Goal: Check status: Check status

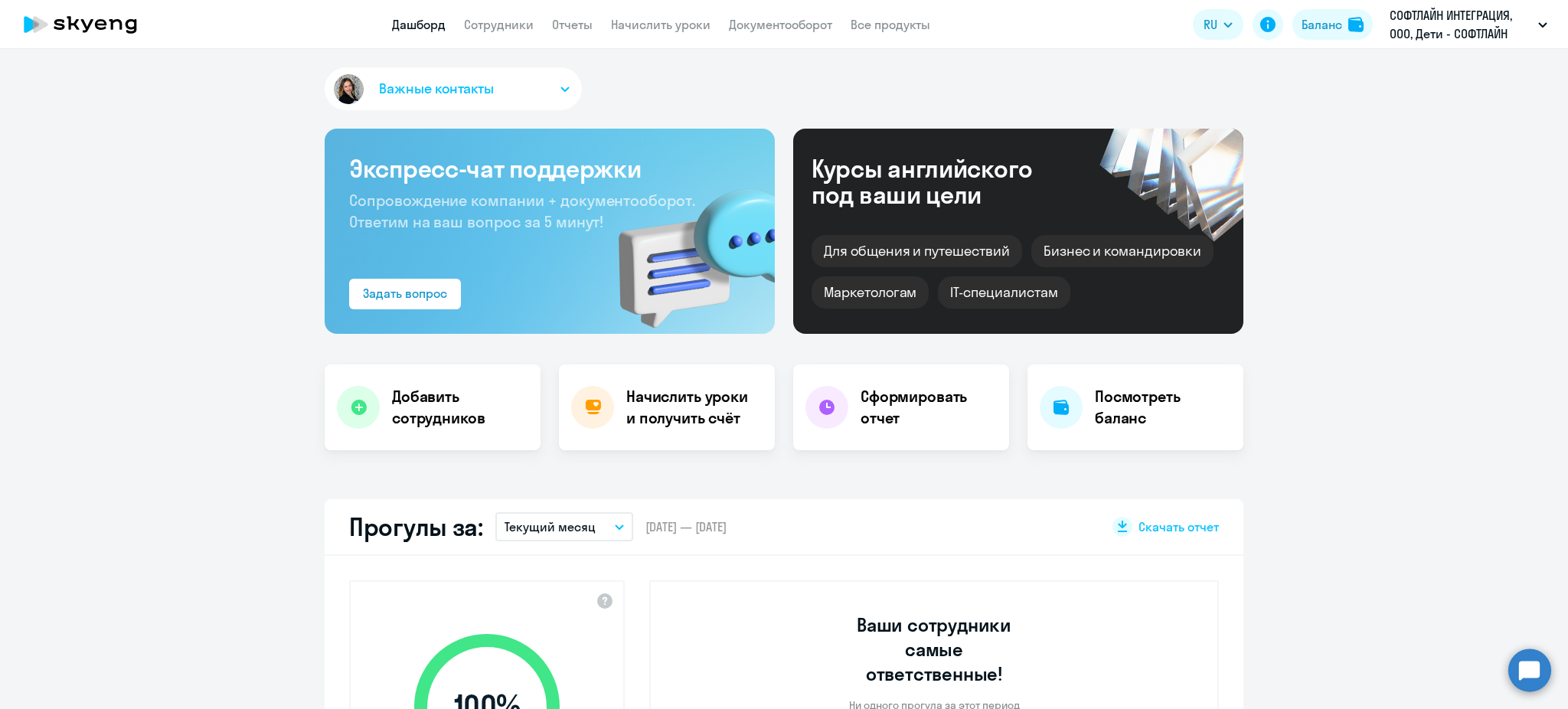
select select "30"
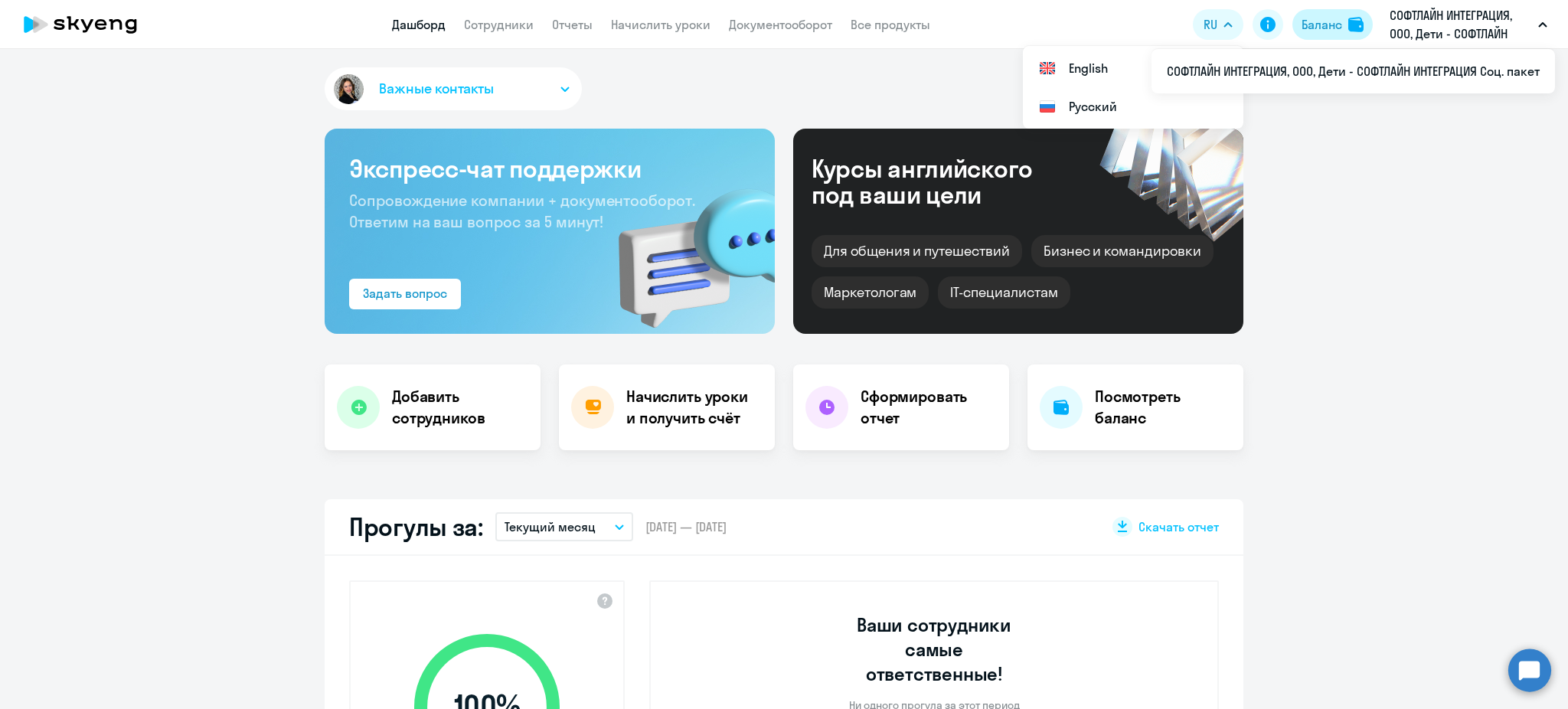
click at [1325, 23] on div "Баланс" at bounding box center [1322, 24] width 40 height 18
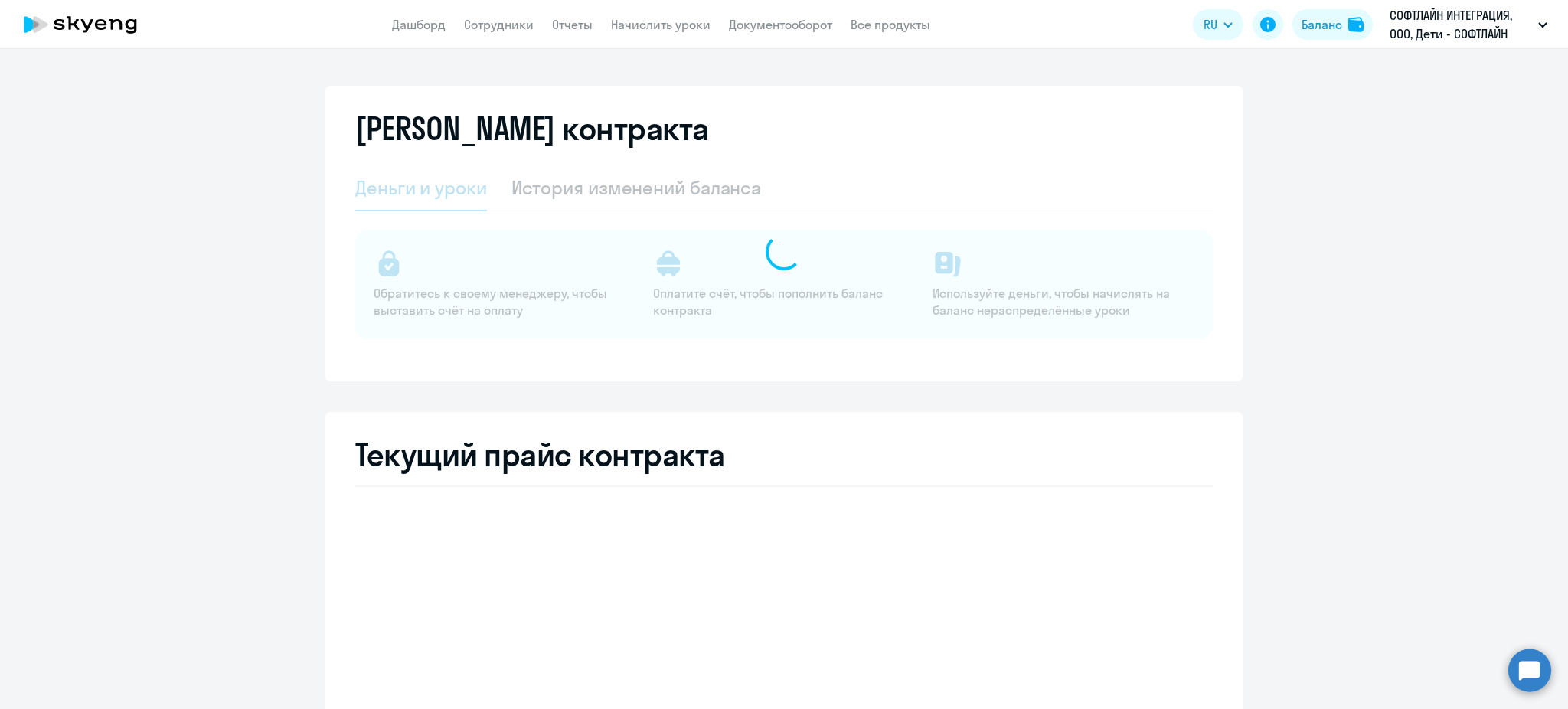
select select "english_junior_not_native_speaker"
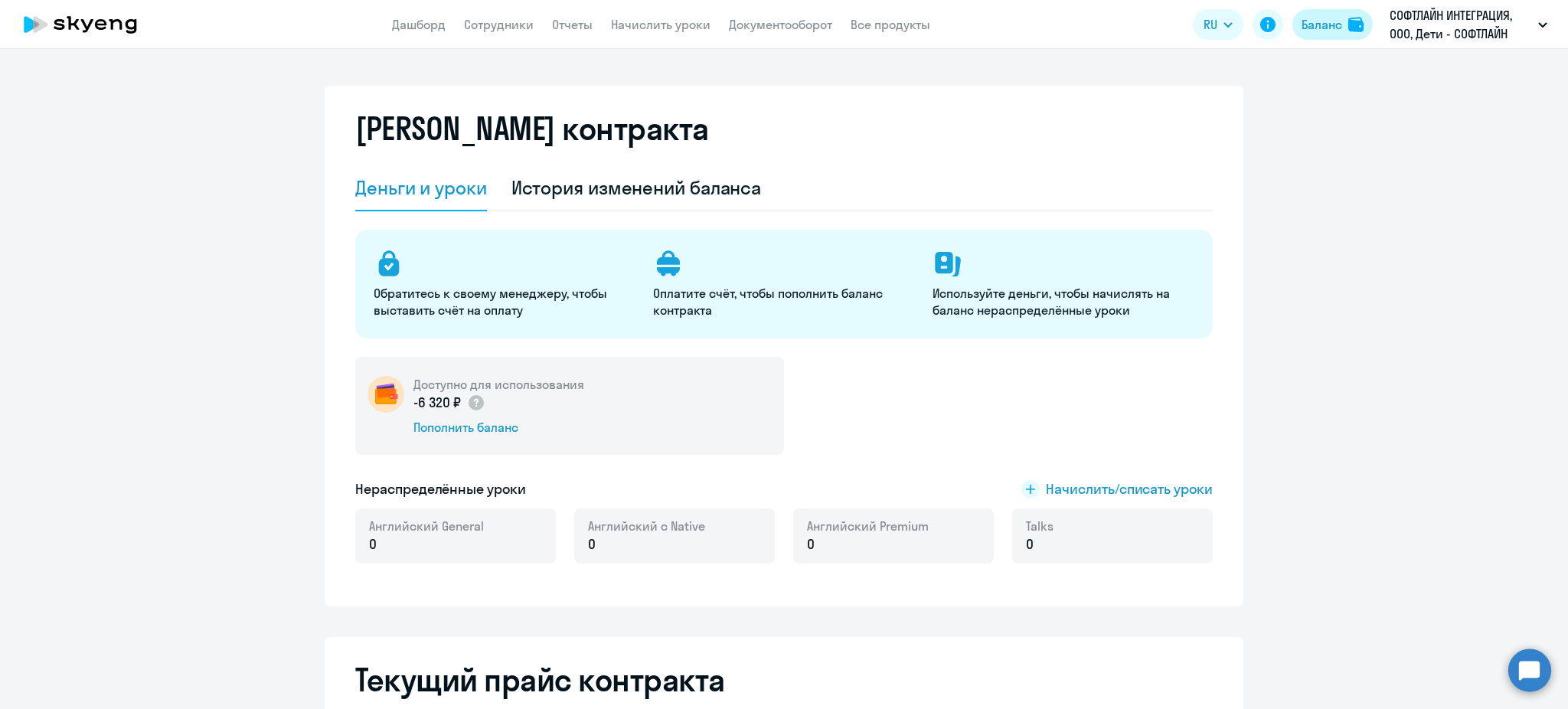
click at [1343, 19] on button "Баланс" at bounding box center [1333, 25] width 81 height 31
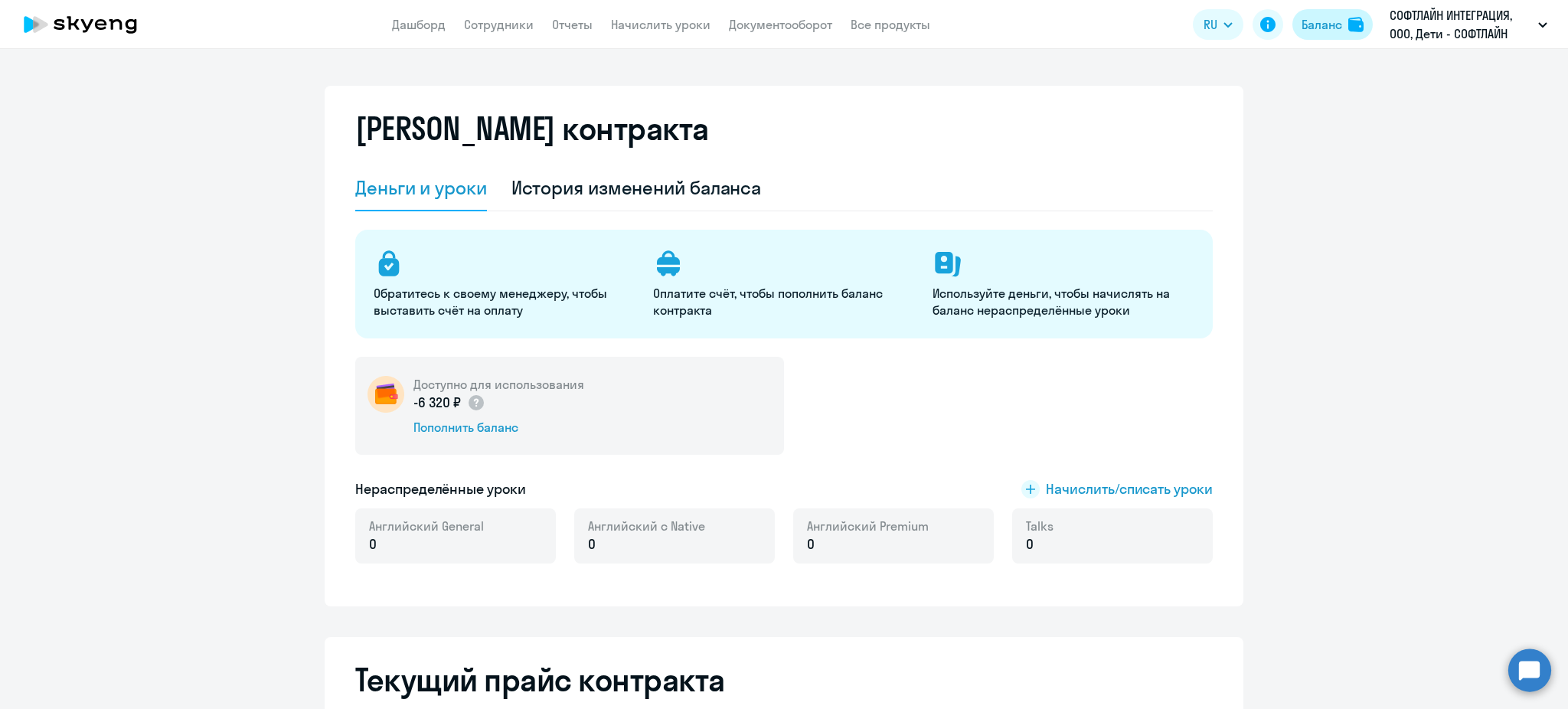
click at [1302, 30] on div "Баланс" at bounding box center [1322, 24] width 40 height 18
click at [1317, 30] on div "Баланс" at bounding box center [1322, 24] width 40 height 18
click at [643, 176] on div "История изменений баланса" at bounding box center [637, 188] width 251 height 25
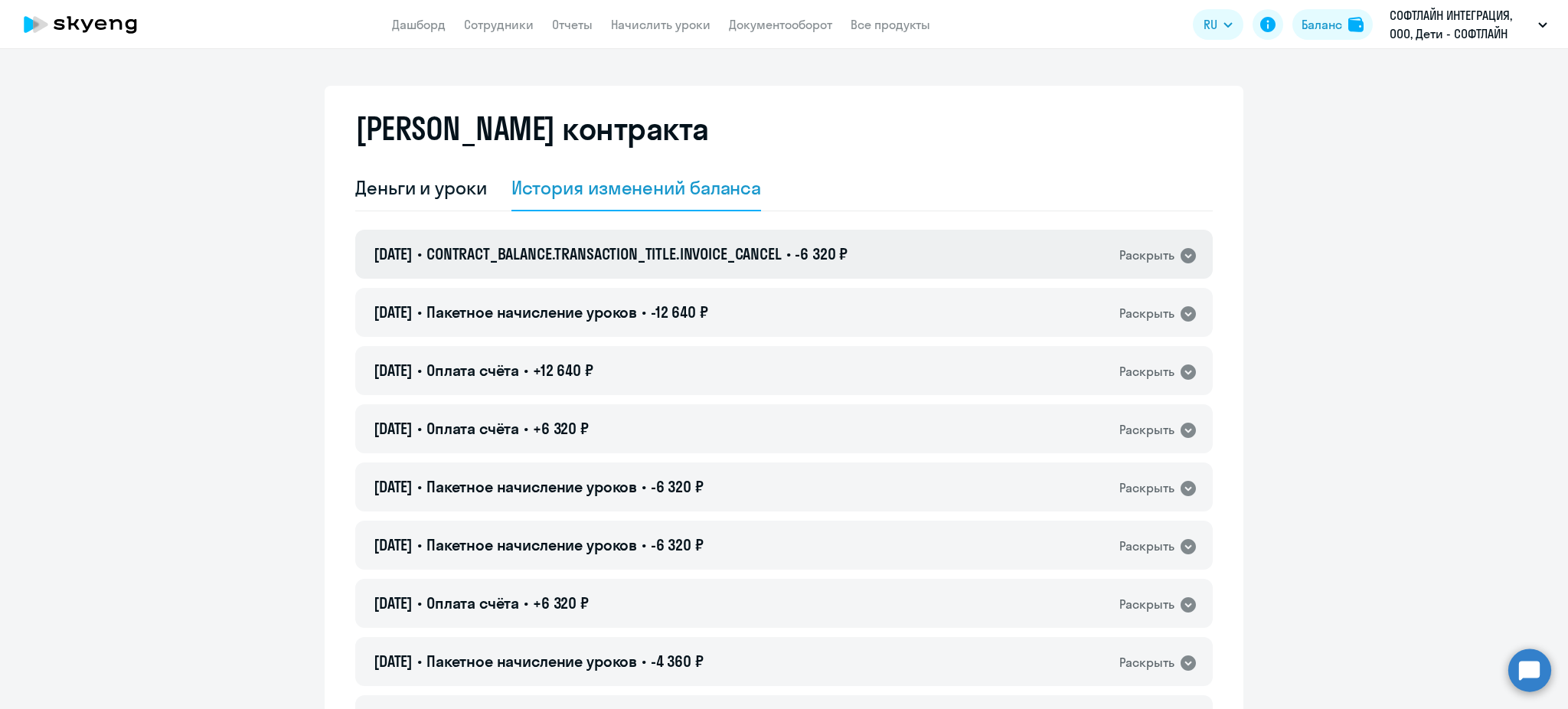
click at [653, 248] on span "CONTRACT_BALANCE.TRANSACTION_TITLE.INVOICE_CANCEL" at bounding box center [604, 254] width 355 height 19
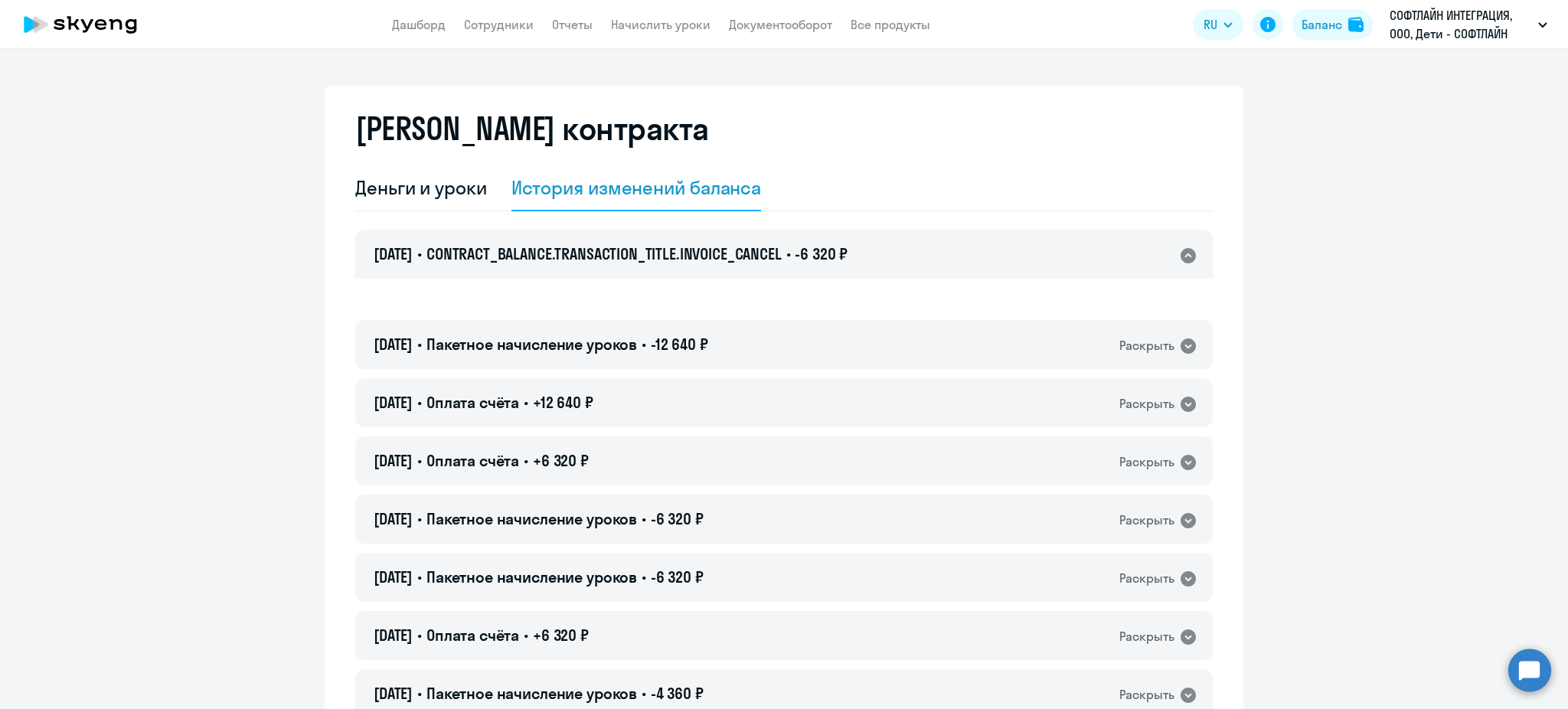
click at [653, 248] on span "CONTRACT_BALANCE.TRANSACTION_TITLE.INVOICE_CANCEL" at bounding box center [604, 254] width 355 height 19
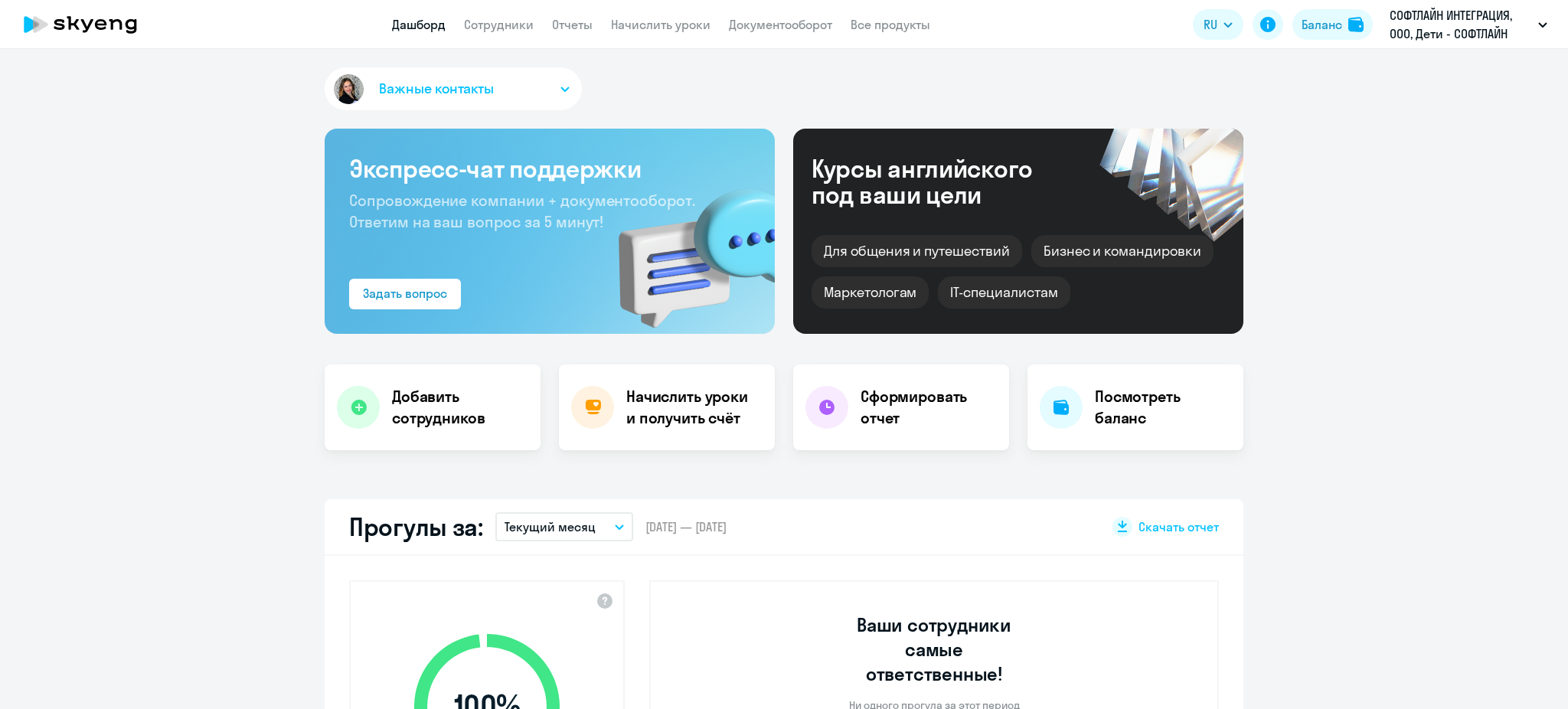
select select "30"
click at [1314, 31] on div "Баланс" at bounding box center [1322, 24] width 40 height 18
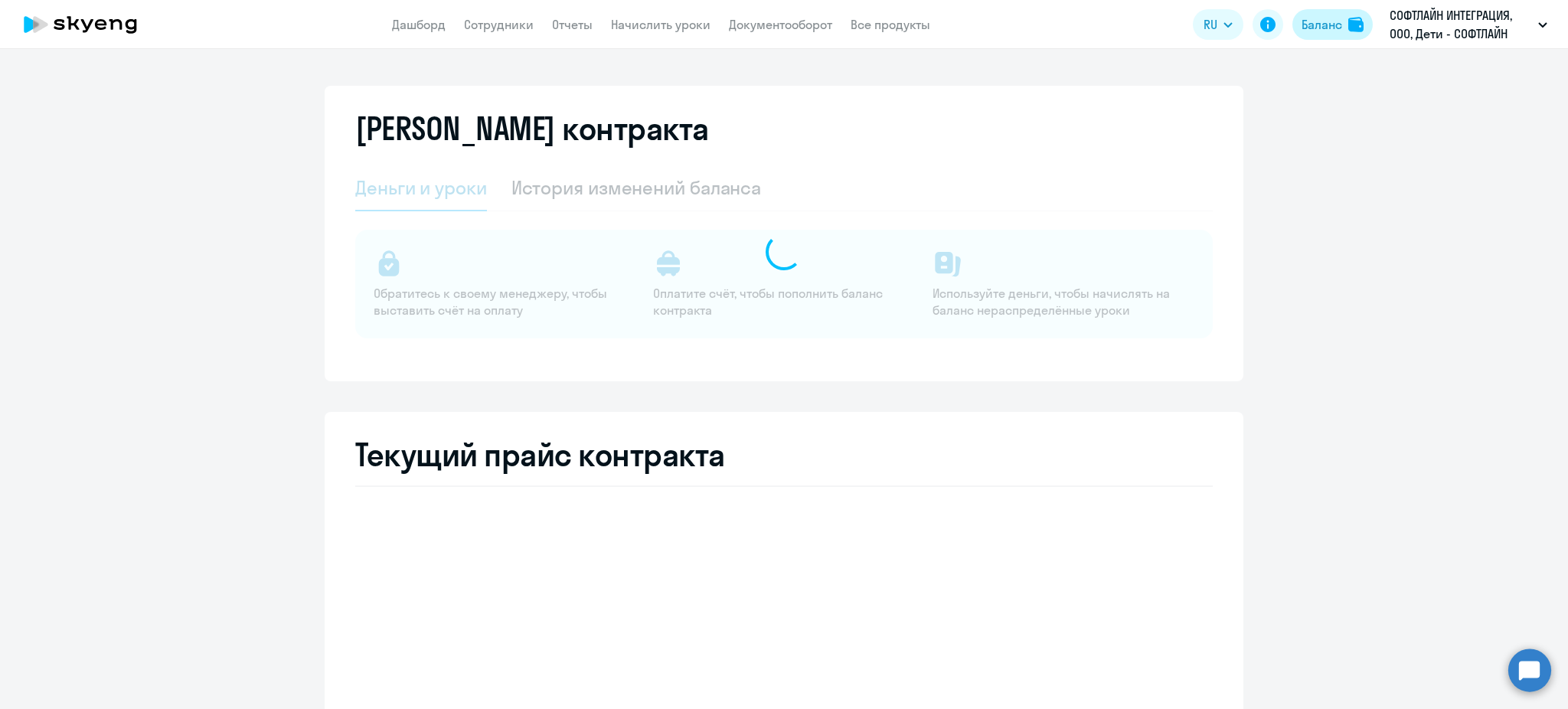
select select "english_junior_not_native_speaker"
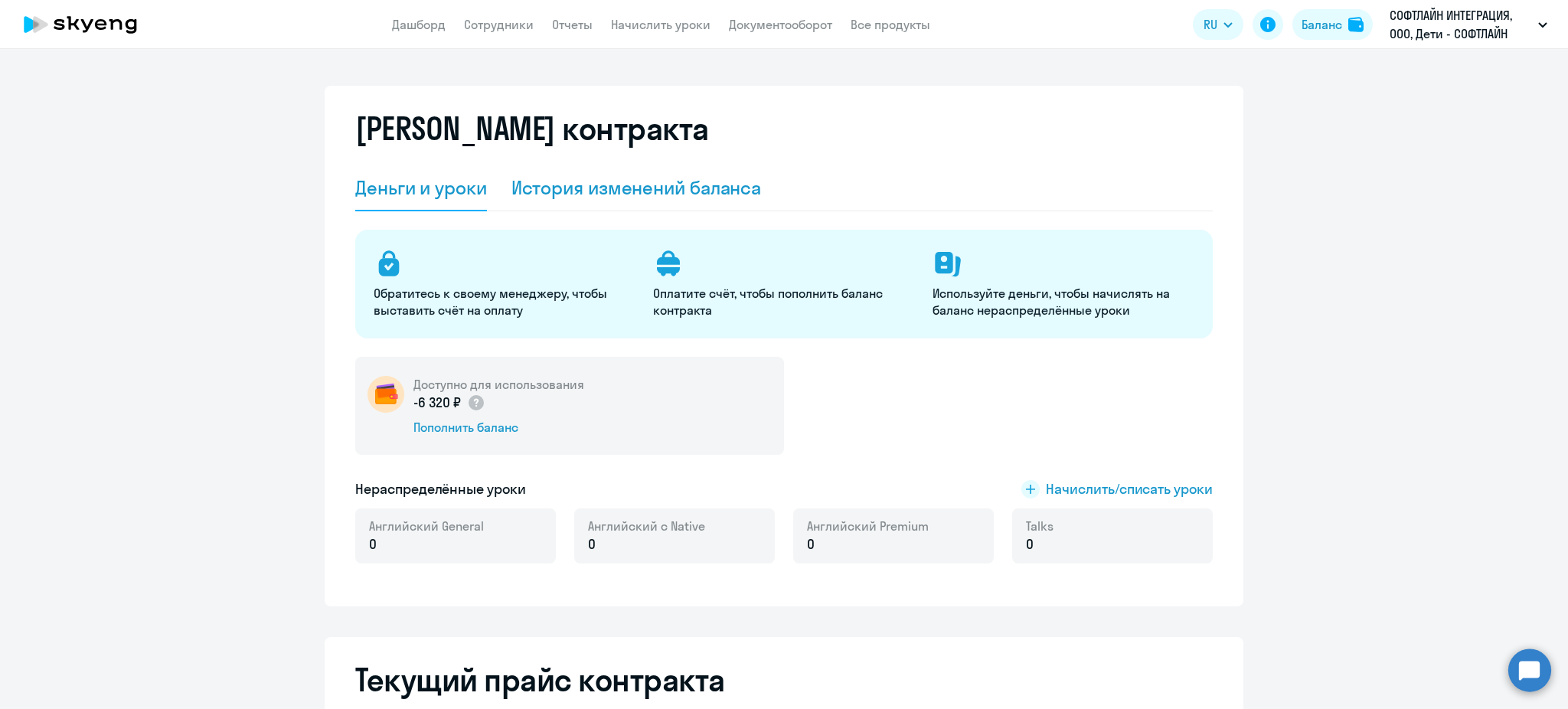
click at [523, 191] on div "История изменений баланса" at bounding box center [637, 188] width 251 height 25
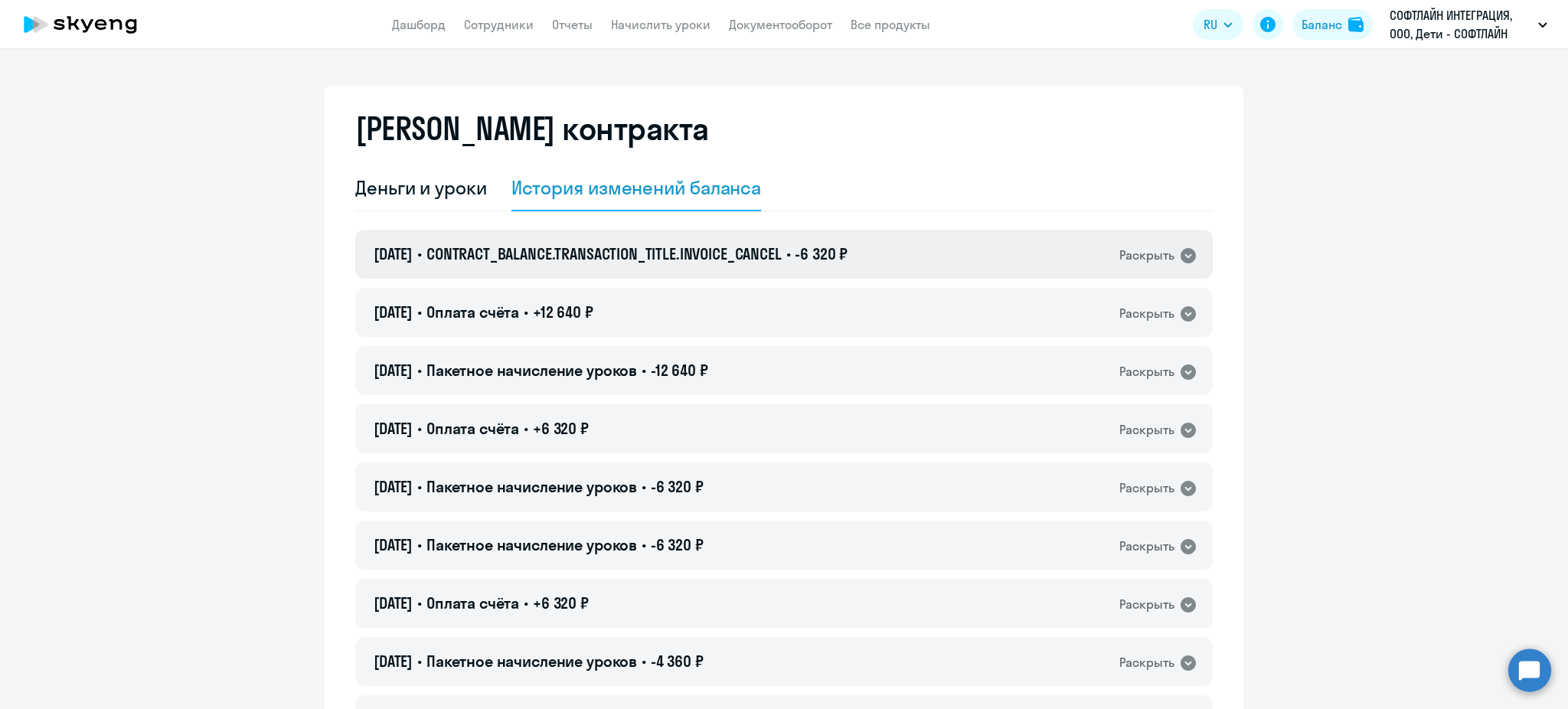
click at [548, 253] on span "CONTRACT_BALANCE.TRANSACTION_TITLE.INVOICE_CANCEL" at bounding box center [604, 254] width 355 height 19
